Goal: Task Accomplishment & Management: Use online tool/utility

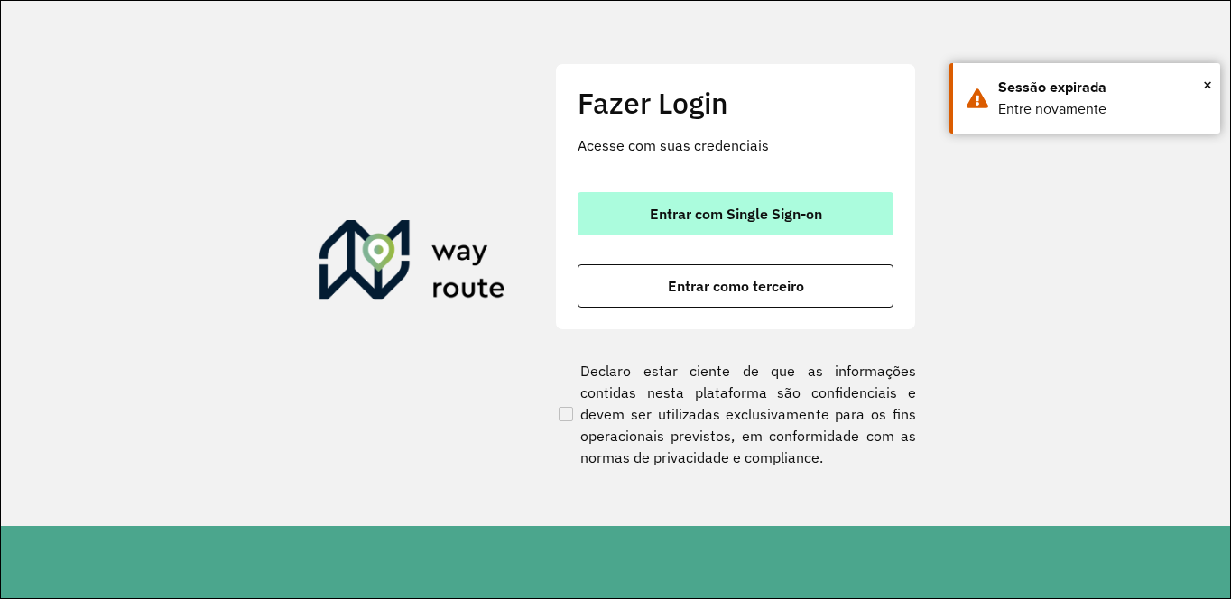
click at [744, 212] on span "Entrar com Single Sign-on" at bounding box center [736, 214] width 172 height 14
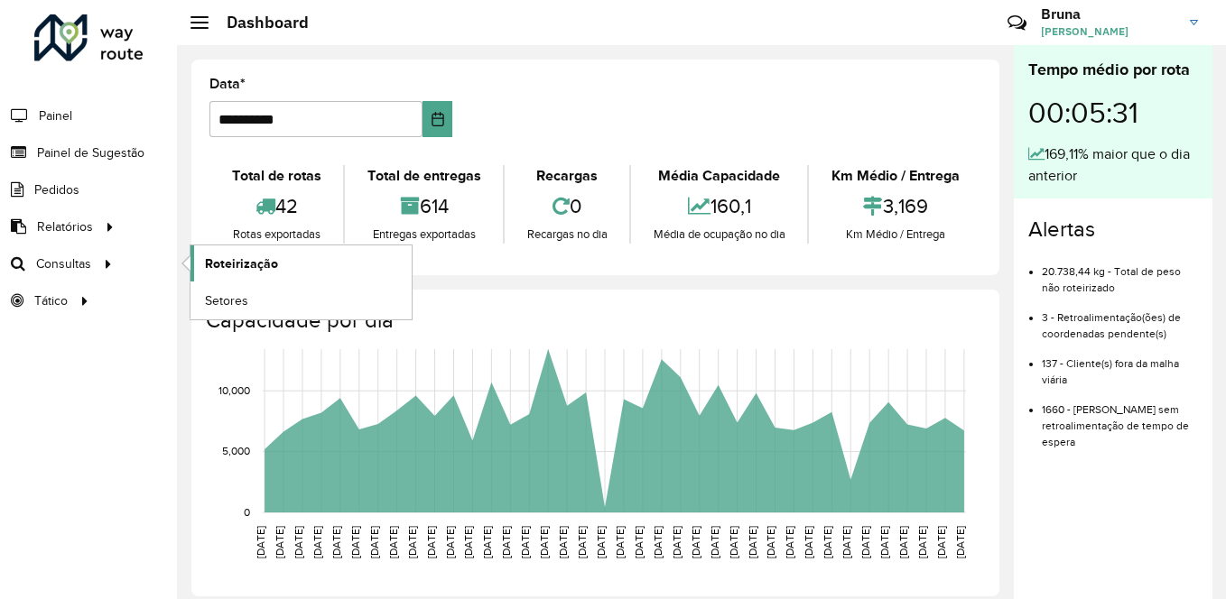
click at [209, 255] on span "Roteirização" at bounding box center [241, 264] width 73 height 19
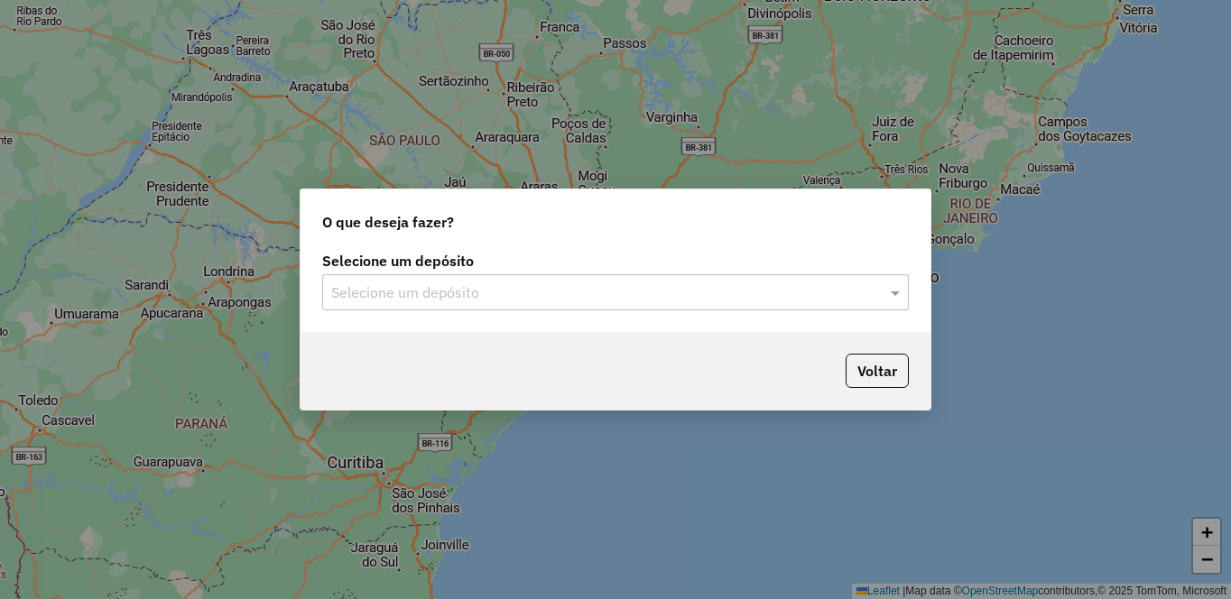
click at [729, 285] on input "text" at bounding box center [597, 293] width 532 height 22
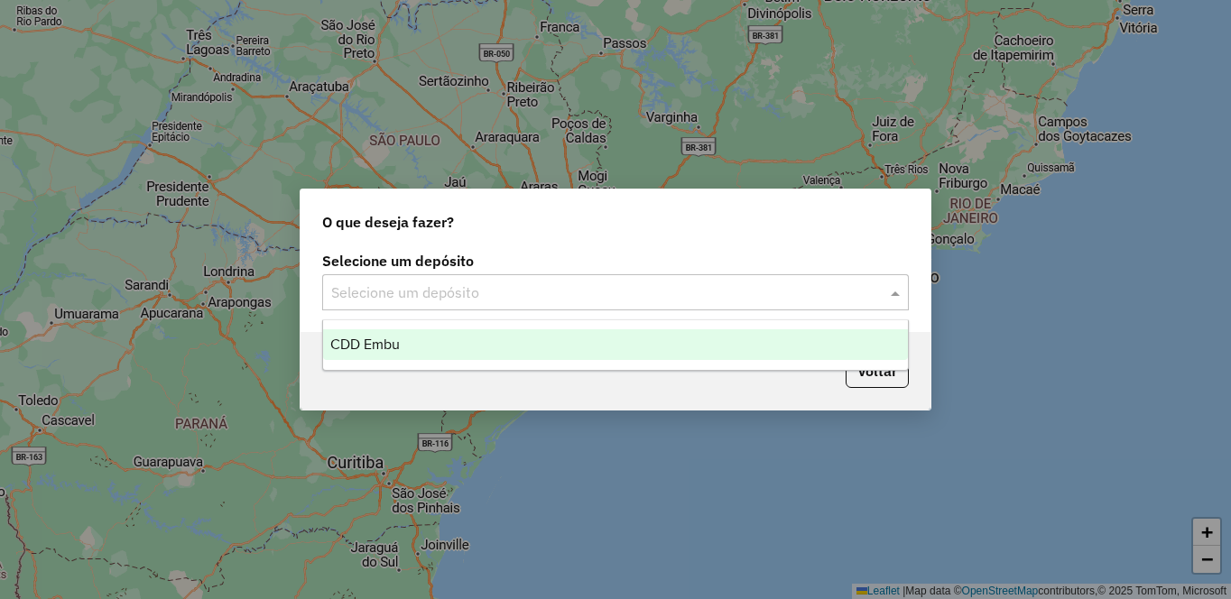
click at [575, 343] on div "CDD Embu" at bounding box center [615, 344] width 585 height 31
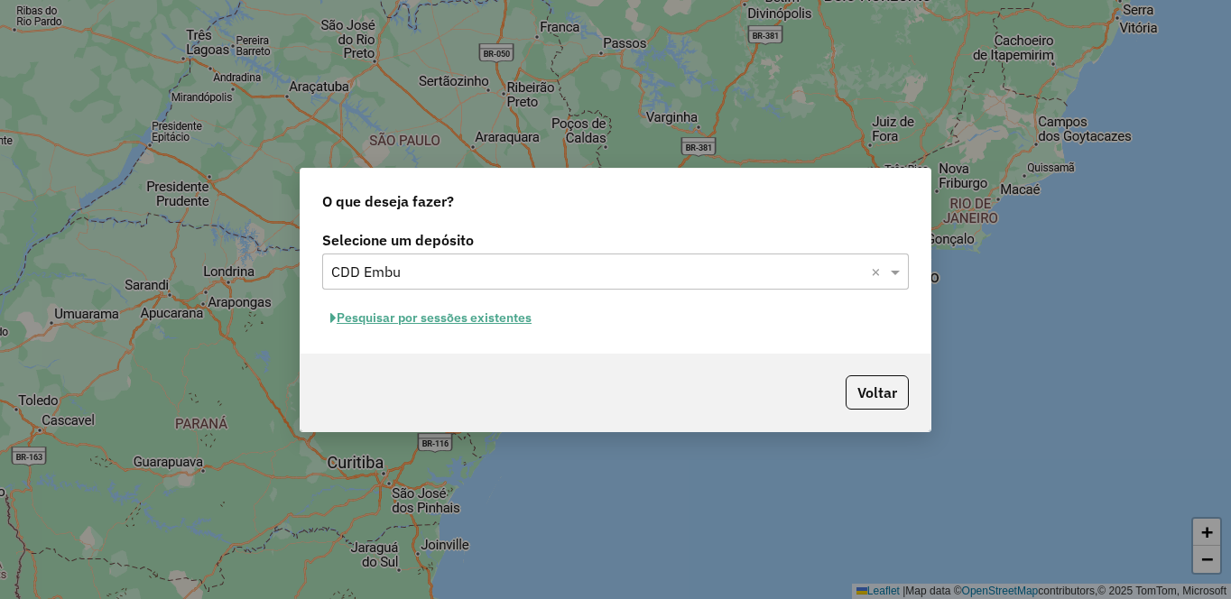
click at [370, 317] on button "Pesquisar por sessões existentes" at bounding box center [430, 318] width 217 height 28
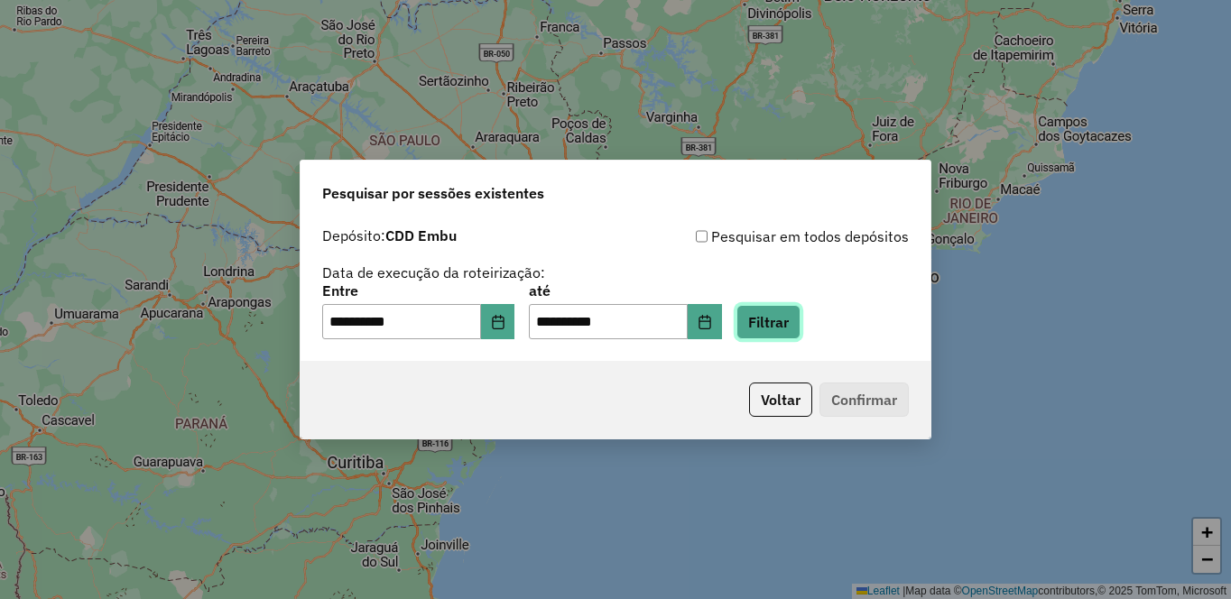
click at [801, 319] on button "Filtrar" at bounding box center [768, 322] width 64 height 34
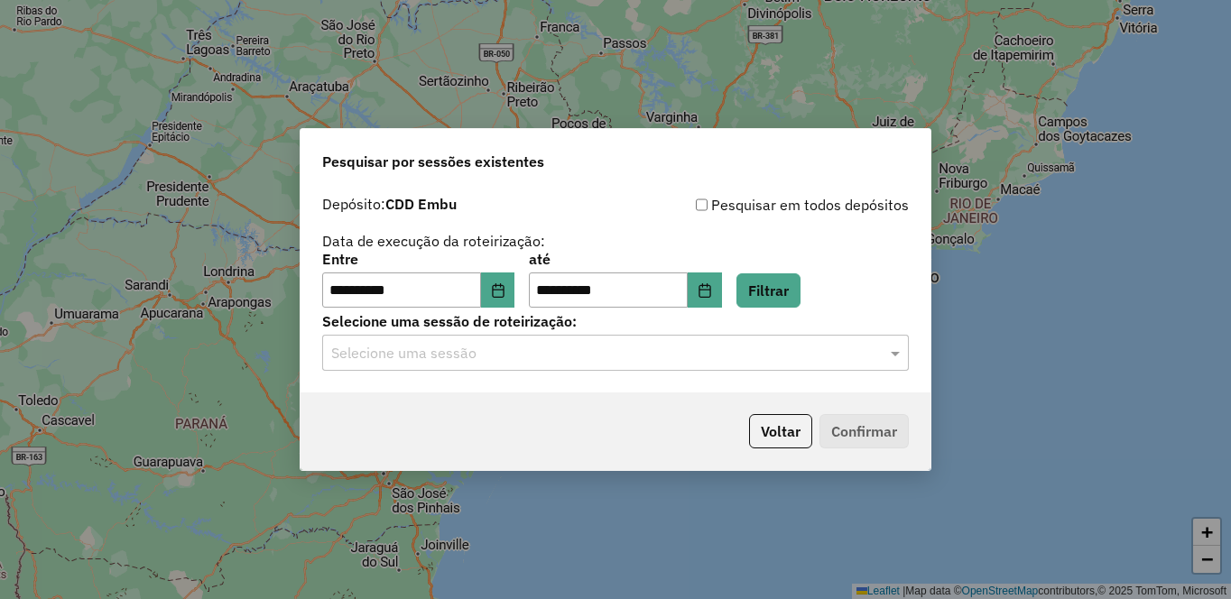
click at [451, 363] on input "text" at bounding box center [597, 354] width 532 height 22
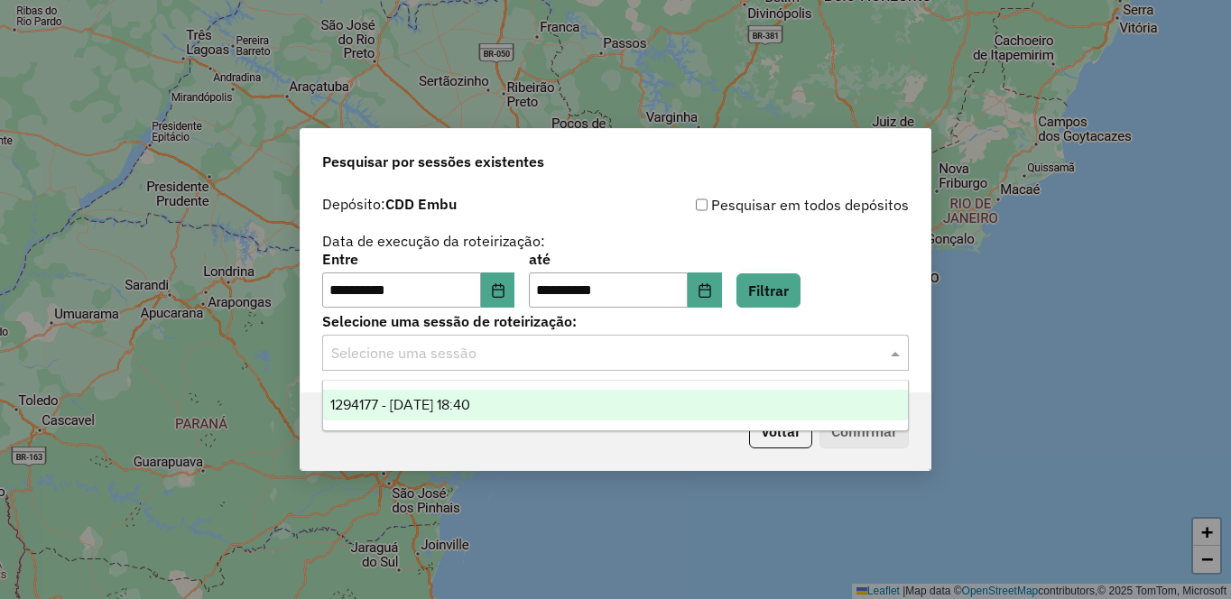
click at [523, 428] on ng-dropdown-panel "1294177 - 14/10/2025 18:40" at bounding box center [615, 405] width 587 height 51
click at [515, 413] on div "1294177 - 14/10/2025 18:40" at bounding box center [615, 405] width 585 height 31
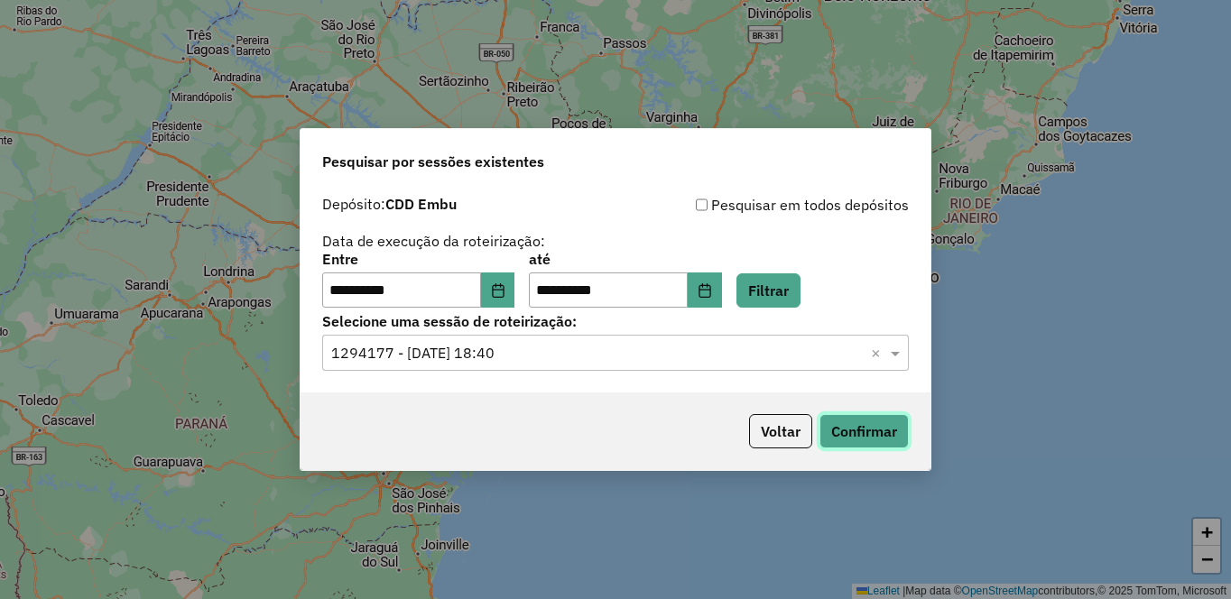
click at [842, 432] on button "Confirmar" at bounding box center [863, 431] width 89 height 34
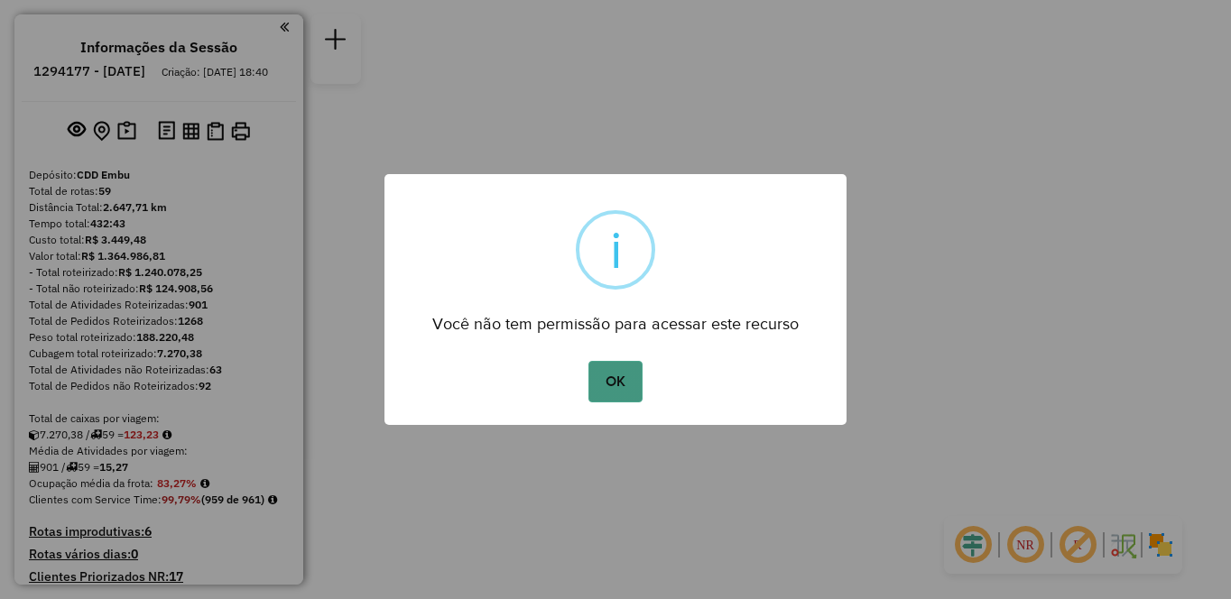
click at [627, 390] on button "OK" at bounding box center [614, 382] width 53 height 42
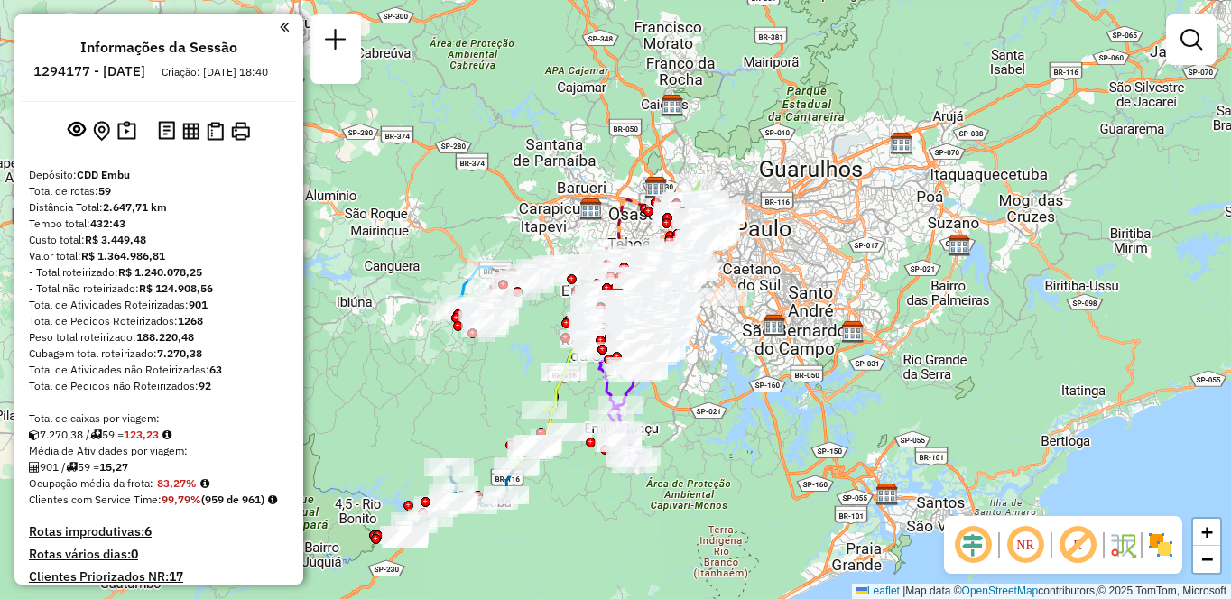
click at [1029, 552] on em at bounding box center [1025, 544] width 43 height 43
click at [1080, 548] on em at bounding box center [1077, 544] width 43 height 43
click at [1168, 551] on img at bounding box center [1160, 545] width 29 height 29
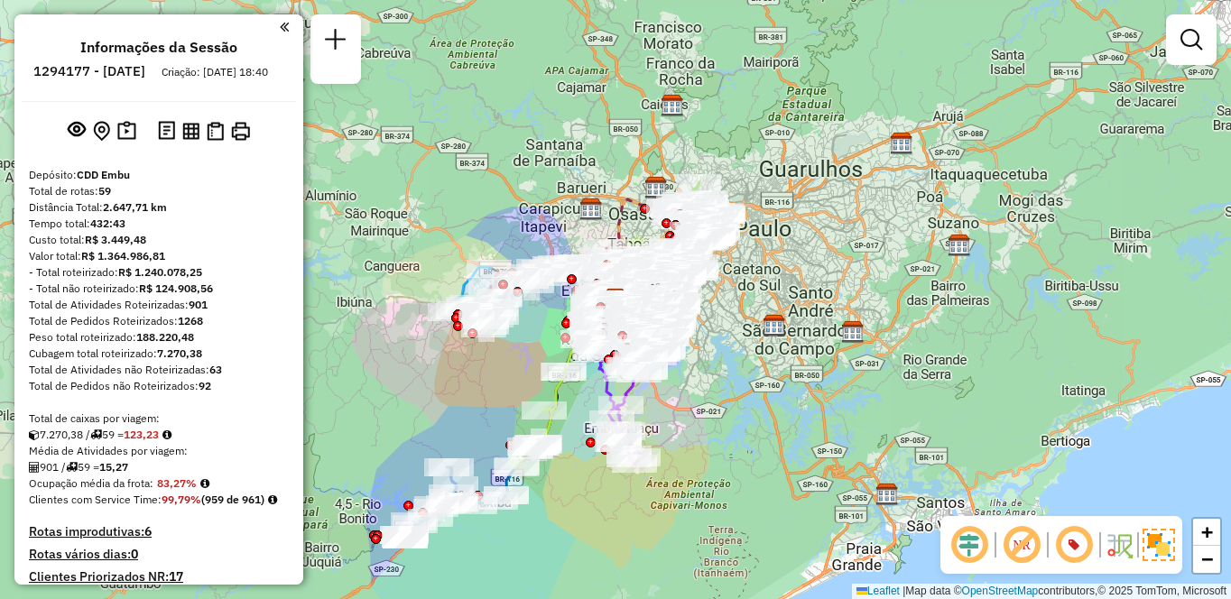
scroll to position [6354, 0]
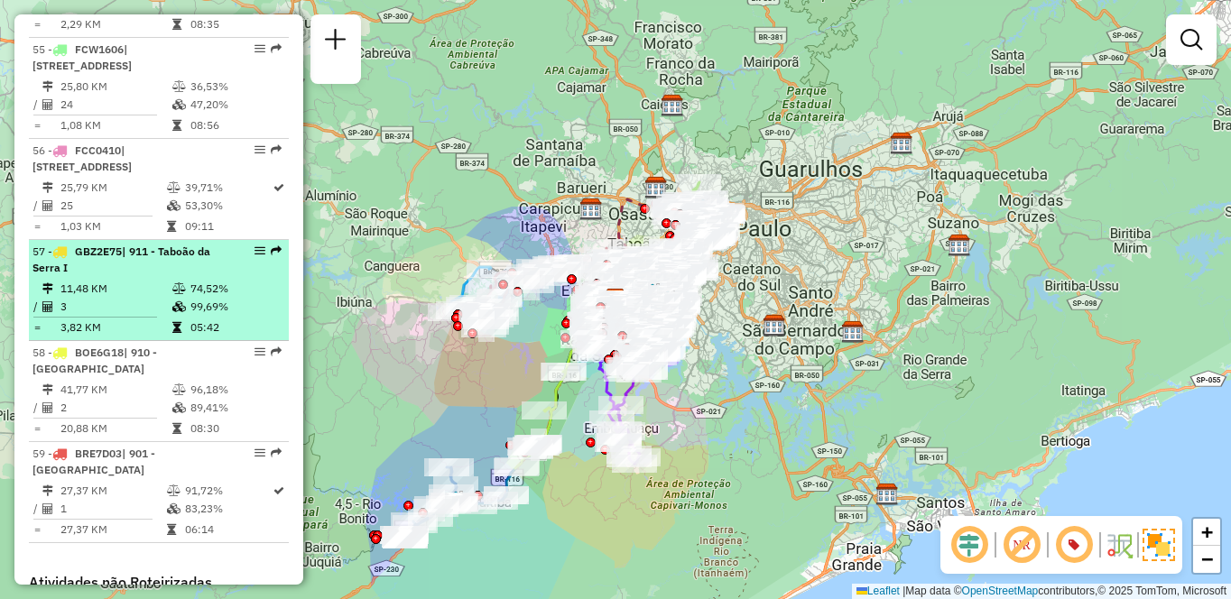
click at [161, 276] on div "57 - GBZ2E75 | 911 - [GEOGRAPHIC_DATA] I" at bounding box center [127, 260] width 191 height 32
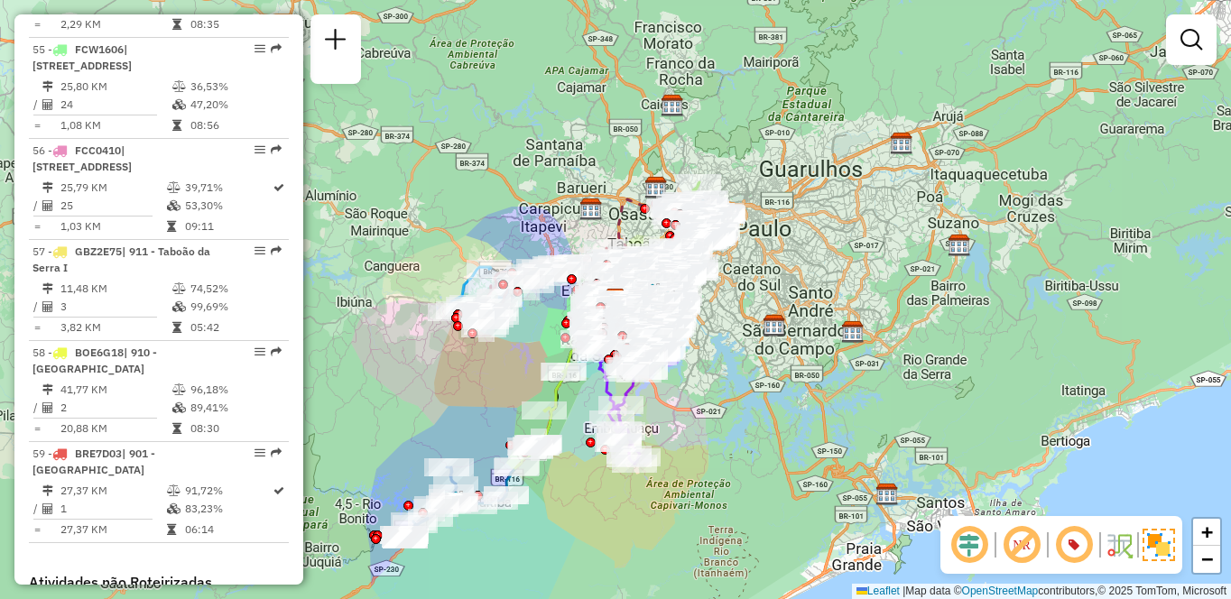
select select "**********"
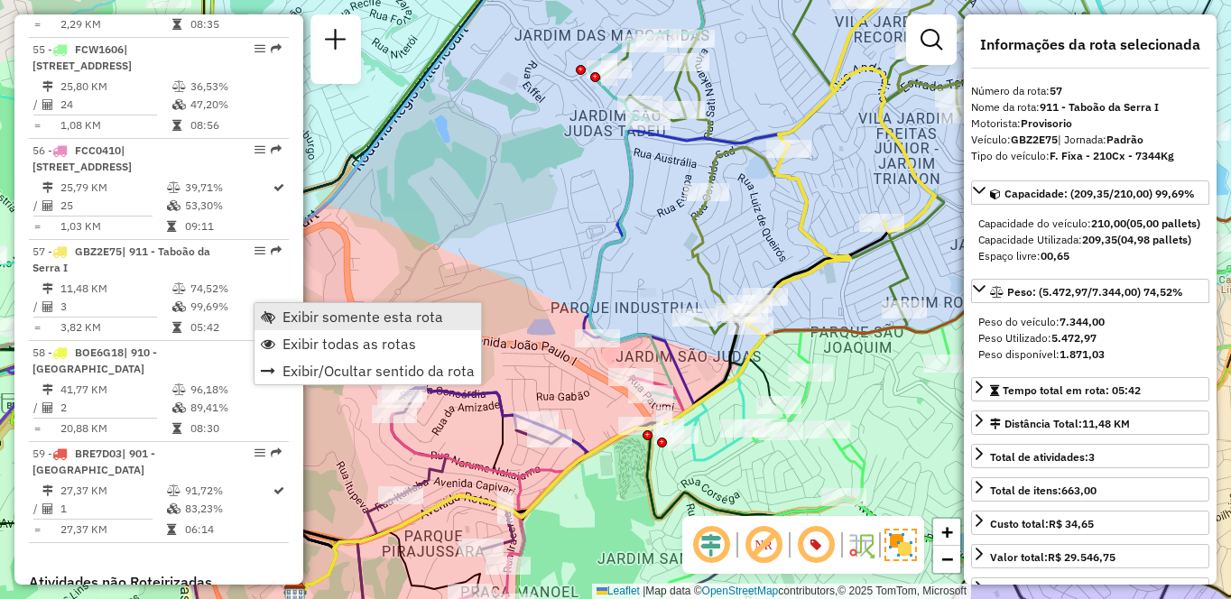
click at [337, 320] on span "Exibir somente esta rota" at bounding box center [362, 317] width 161 height 14
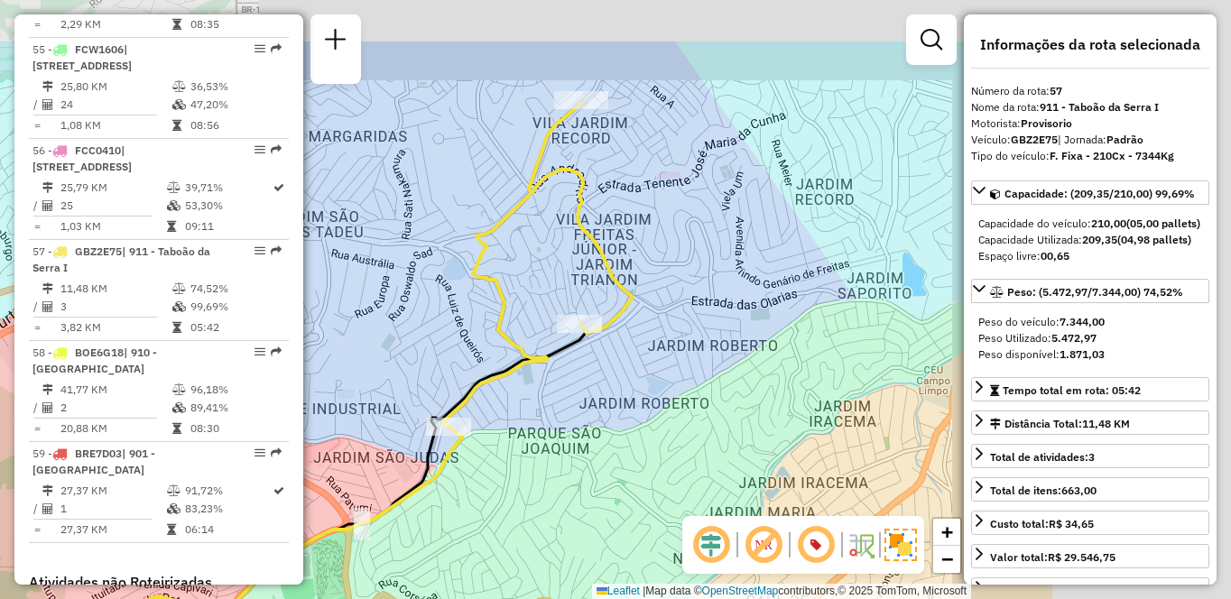
drag, startPoint x: 828, startPoint y: 383, endPoint x: 514, endPoint y: 476, distance: 327.5
click at [514, 476] on div "Janela de atendimento Grade de atendimento Capacidade Transportadoras Veículos …" at bounding box center [615, 299] width 1231 height 599
